Goal: Check status

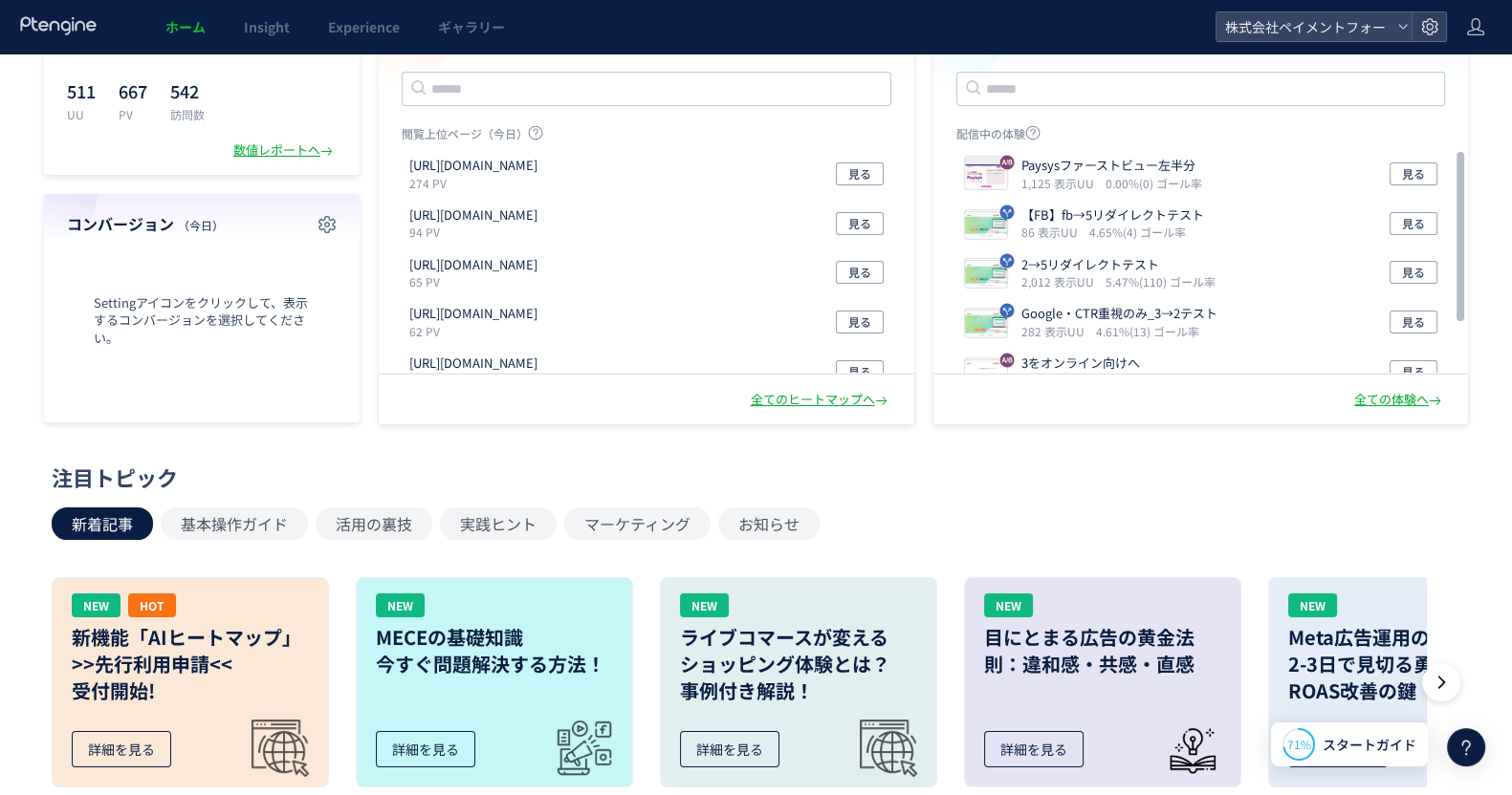
scroll to position [119, 0]
click at [1051, 180] on icon "1,125 表示UU" at bounding box center [1061, 183] width 80 height 16
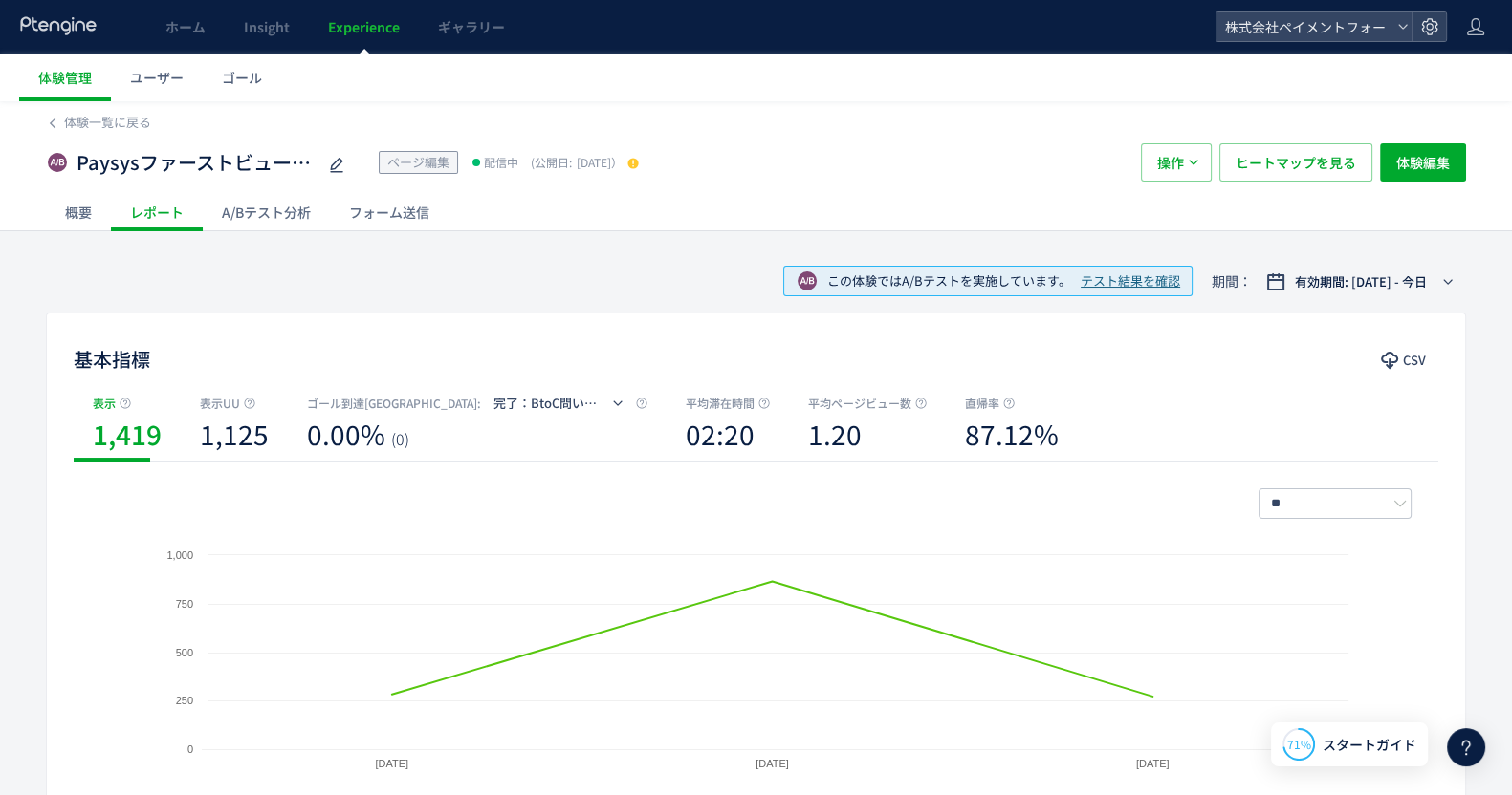
click at [1139, 281] on span "テスト結果を確認" at bounding box center [1130, 281] width 100 height 18
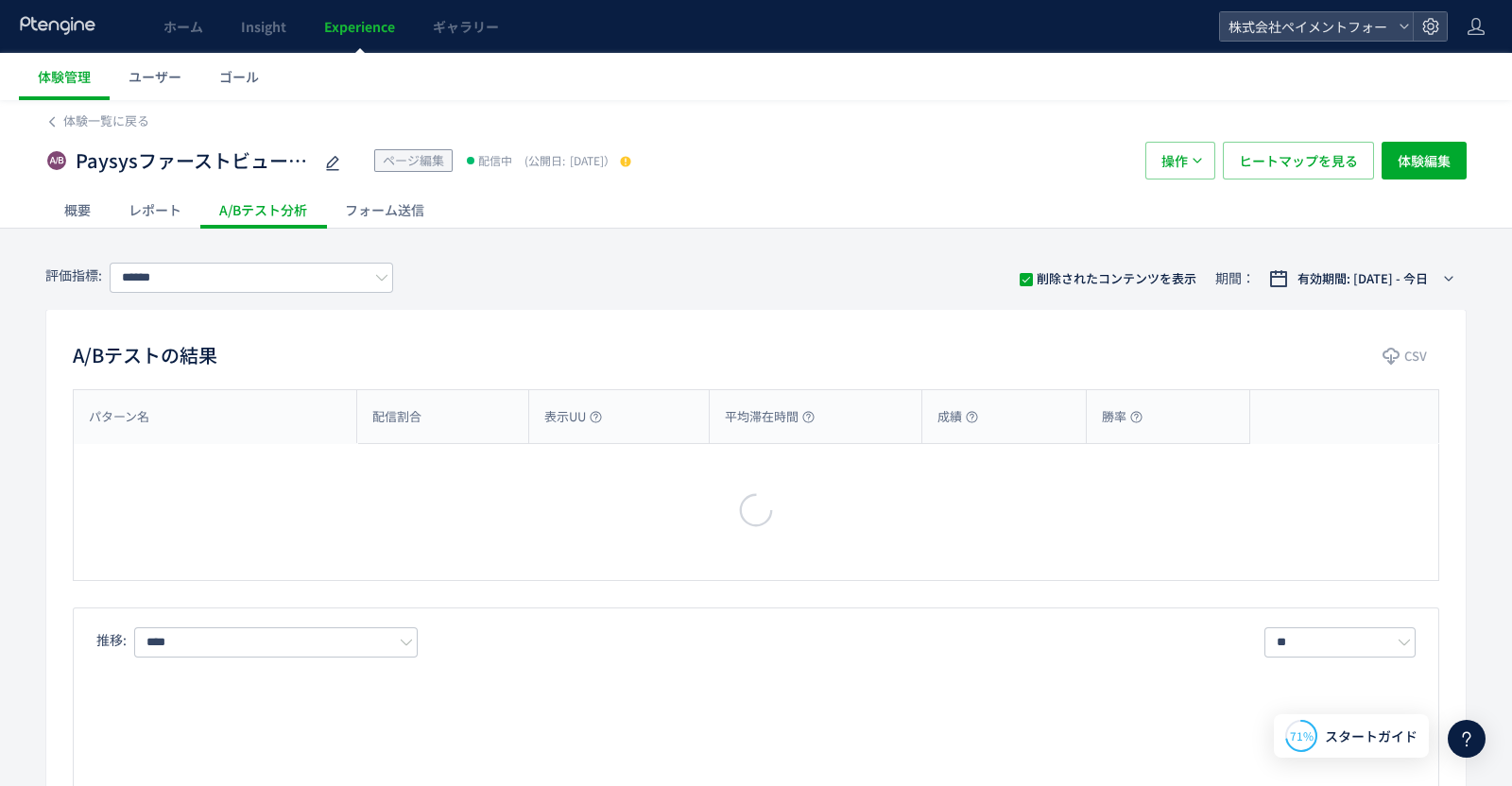
type input "**********"
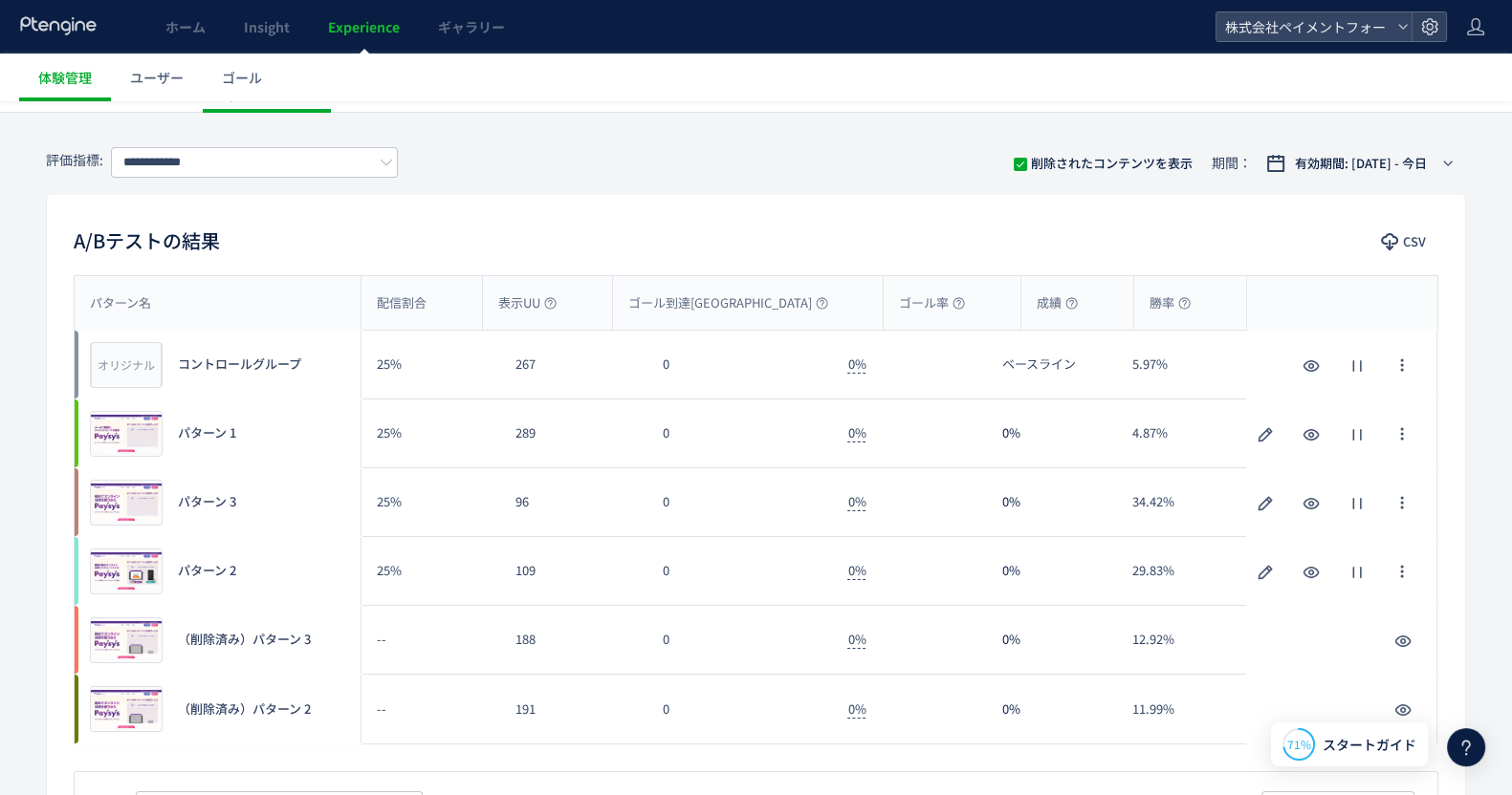
scroll to position [238, 0]
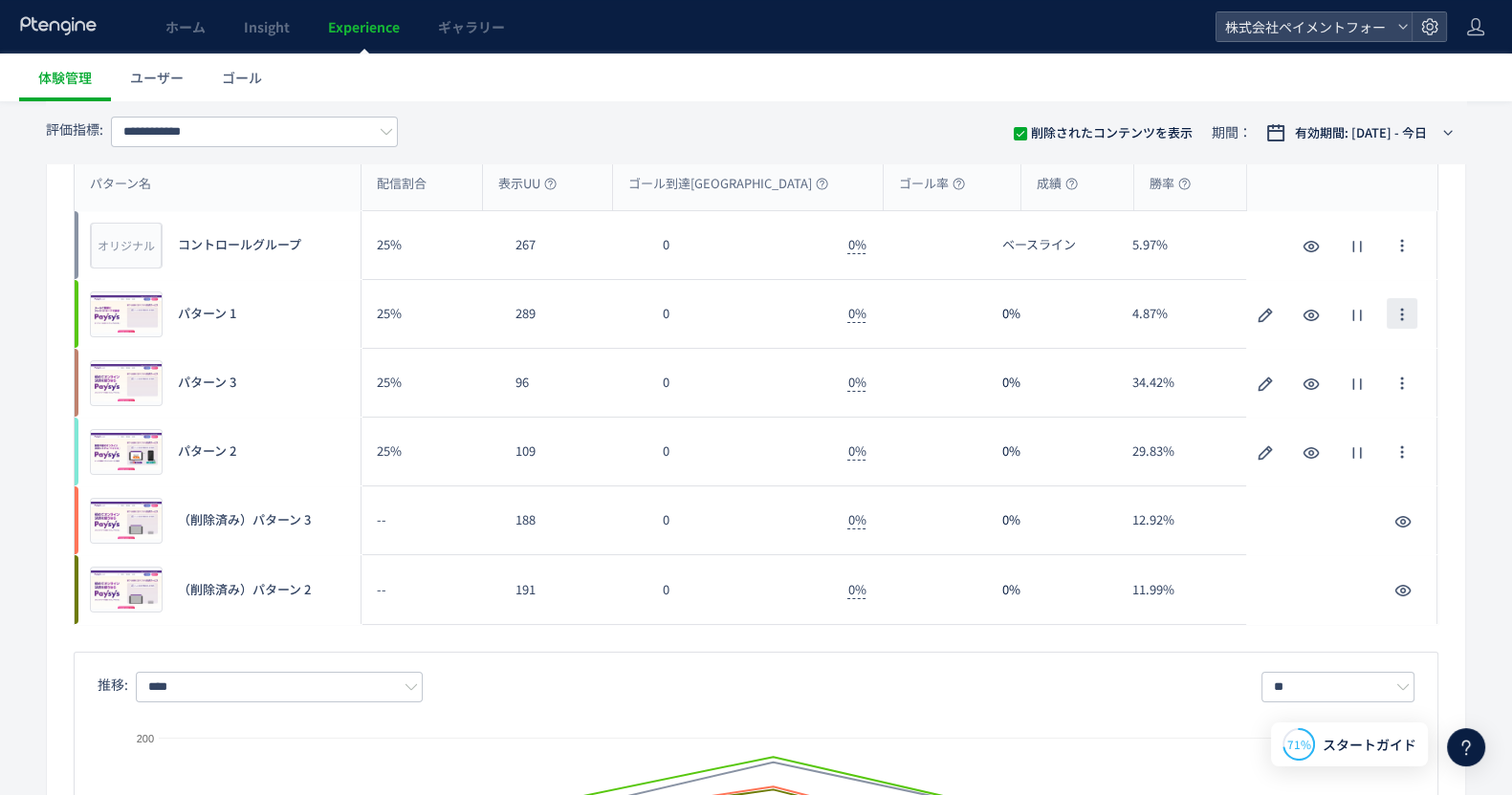
click at [1410, 313] on button "button" at bounding box center [1401, 313] width 31 height 31
drag, startPoint x: 1305, startPoint y: 317, endPoint x: 1161, endPoint y: 314, distance: 144.0
click at [1161, 314] on div "プレビュー パターン 1 25% 289 0 0% 0% 4.87% プレビュー パターン 1" at bounding box center [756, 315] width 1362 height 69
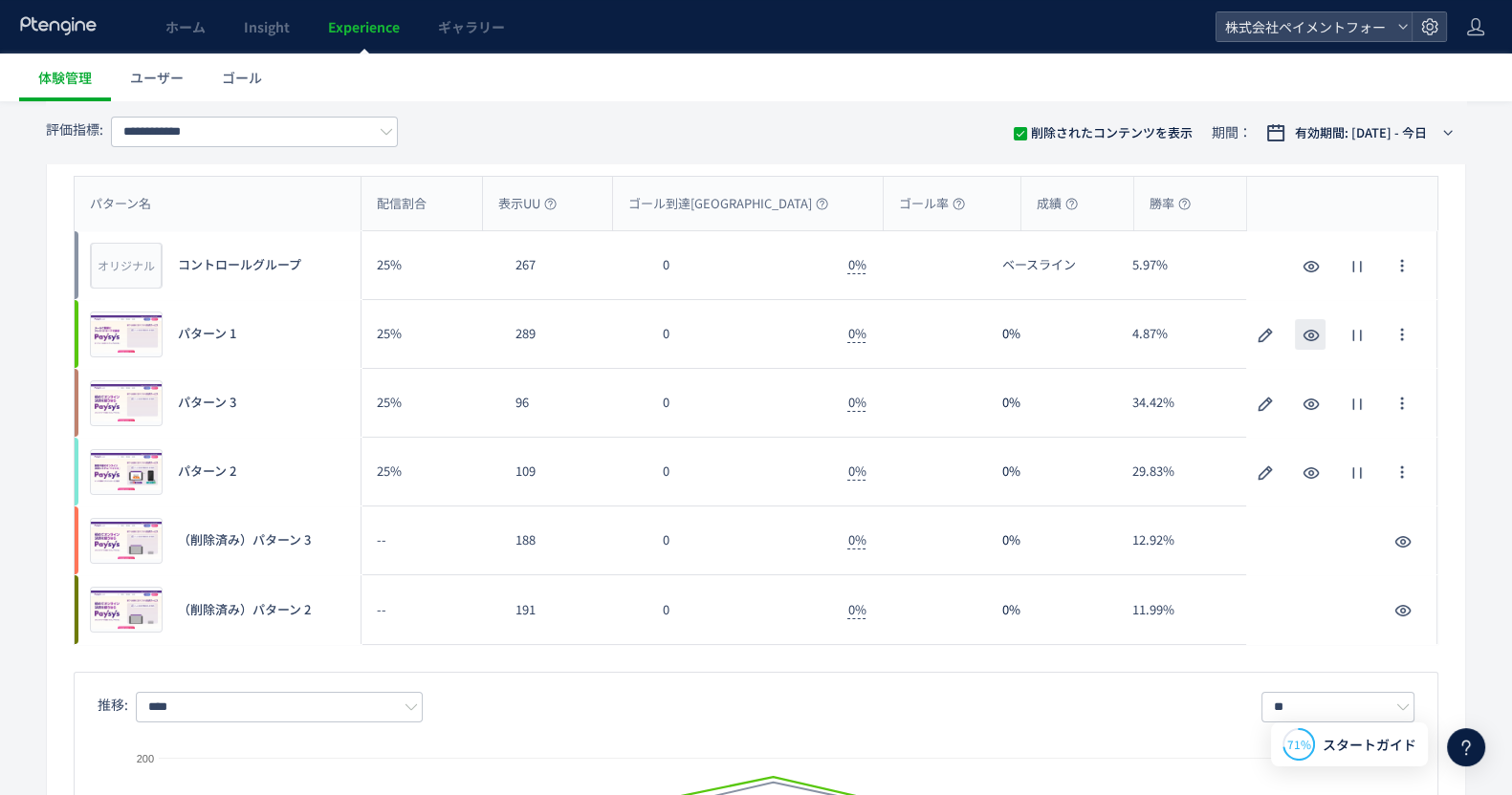
scroll to position [119, 0]
